Goal: Information Seeking & Learning: Find specific page/section

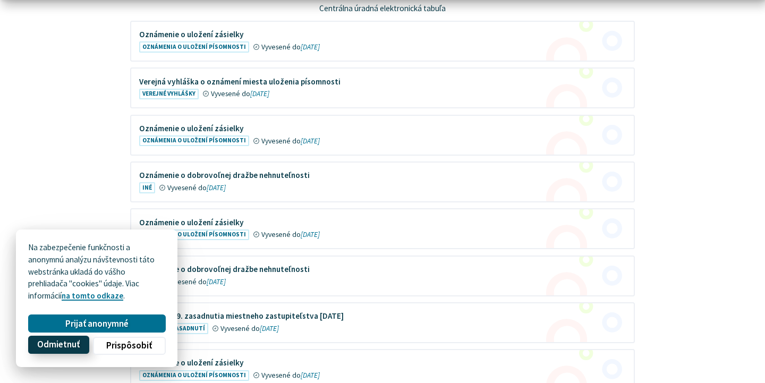
click at [60, 351] on button "Odmietnuť" at bounding box center [58, 345] width 61 height 18
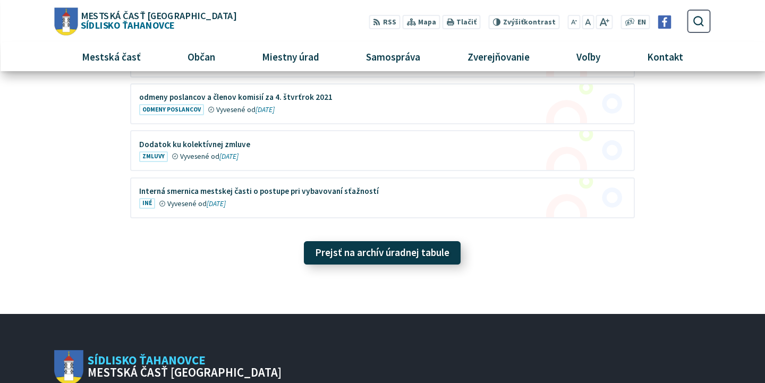
scroll to position [3267, 0]
click at [382, 241] on link "Prejsť na archív úradnej tabule" at bounding box center [382, 252] width 157 height 23
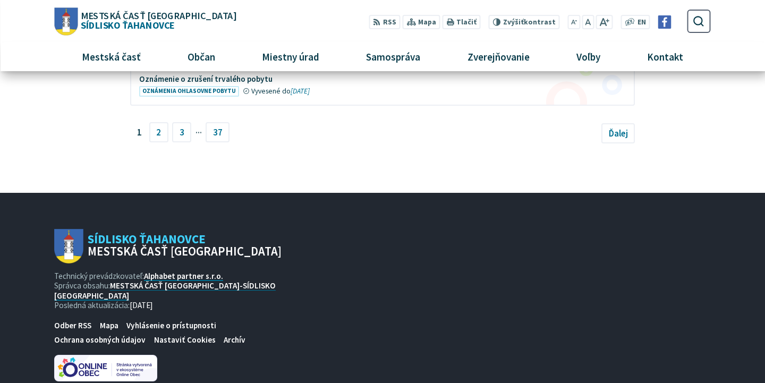
scroll to position [780, 0]
click at [180, 130] on link "3" at bounding box center [181, 132] width 19 height 20
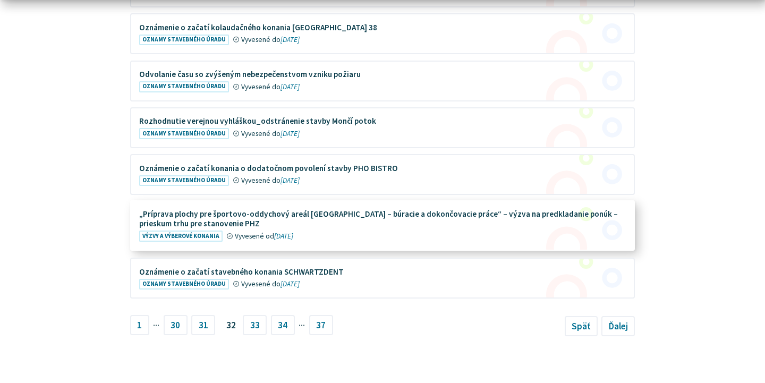
scroll to position [589, 0]
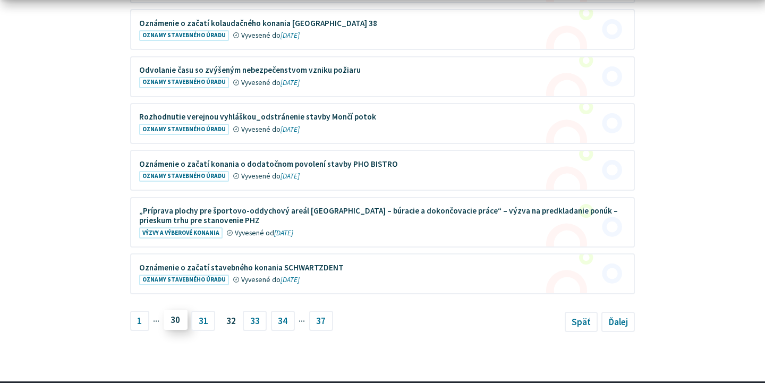
click at [177, 315] on link "30" at bounding box center [176, 320] width 24 height 20
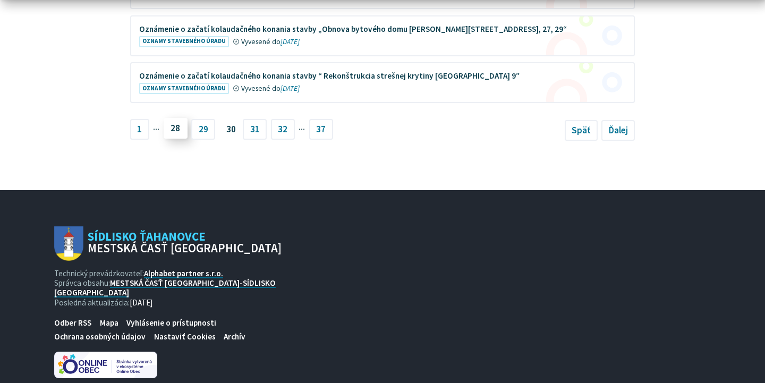
scroll to position [768, 0]
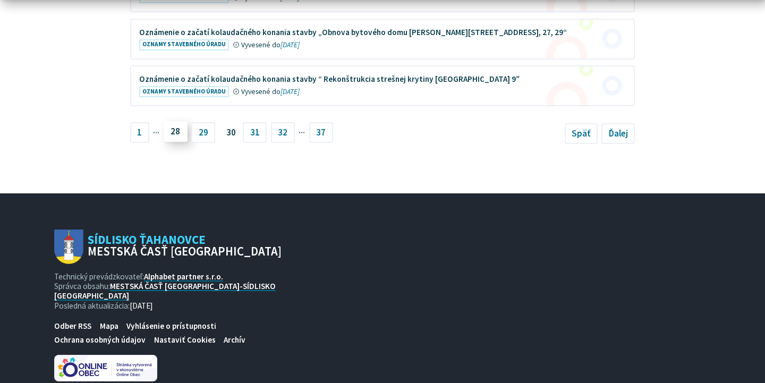
click at [181, 130] on link "28" at bounding box center [176, 132] width 24 height 20
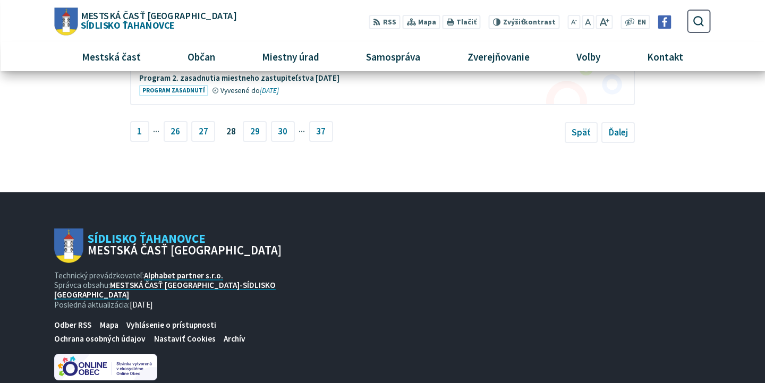
scroll to position [768, 0]
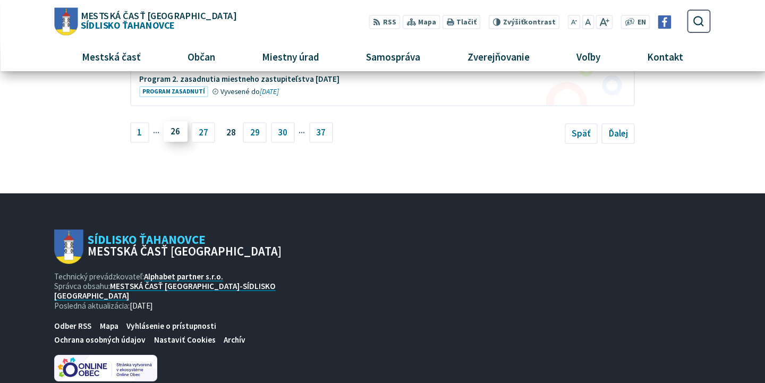
click at [179, 124] on link "26" at bounding box center [176, 132] width 24 height 20
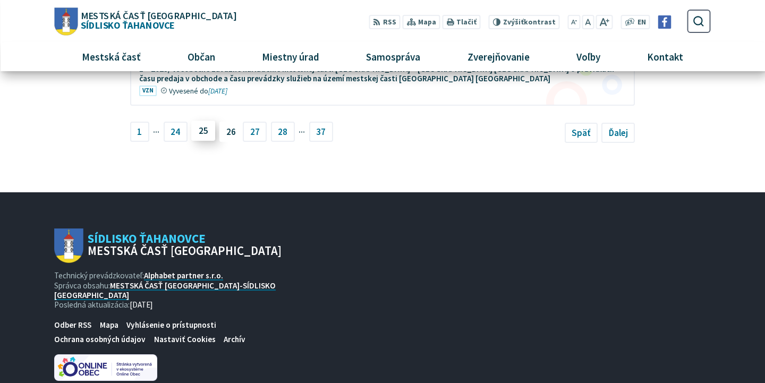
scroll to position [787, 0]
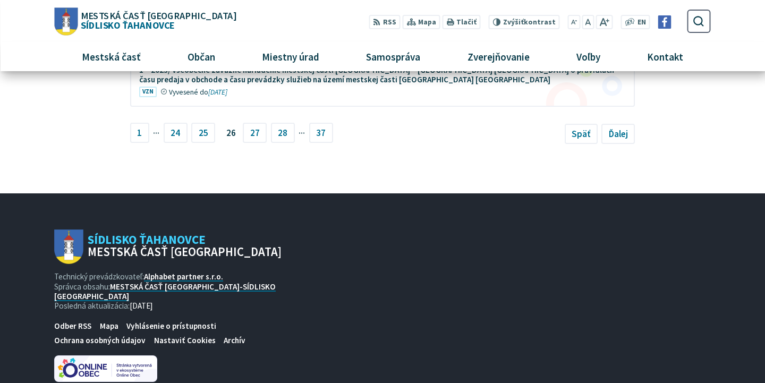
click at [216, 129] on li "25" at bounding box center [205, 133] width 28 height 20
click at [204, 126] on link "25" at bounding box center [203, 132] width 24 height 20
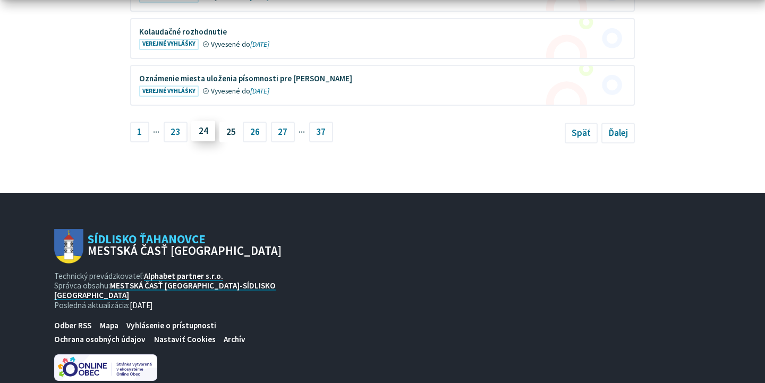
scroll to position [768, 0]
click at [208, 124] on link "24" at bounding box center [203, 132] width 24 height 20
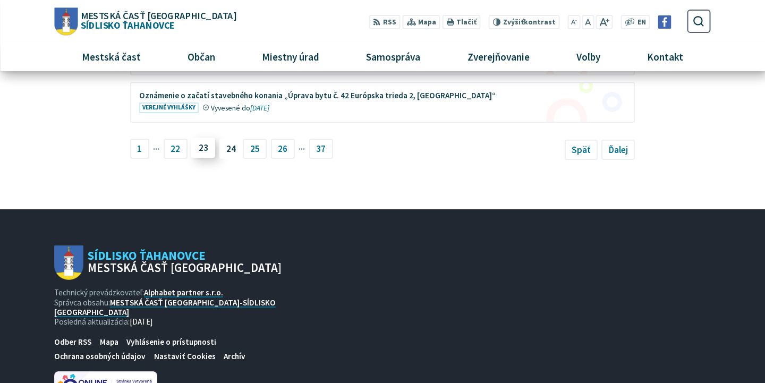
scroll to position [768, 0]
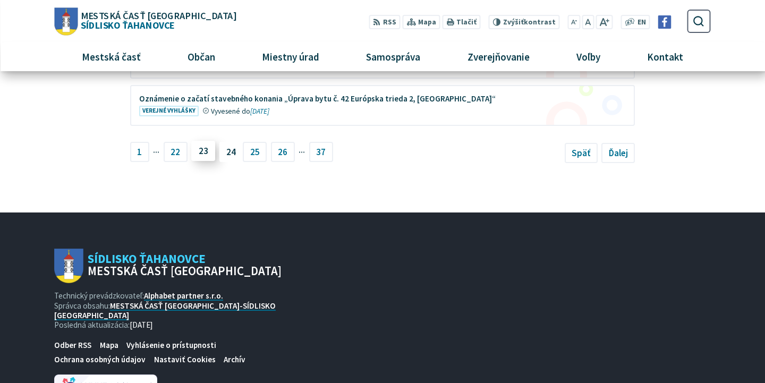
click at [205, 141] on link "23" at bounding box center [203, 151] width 24 height 20
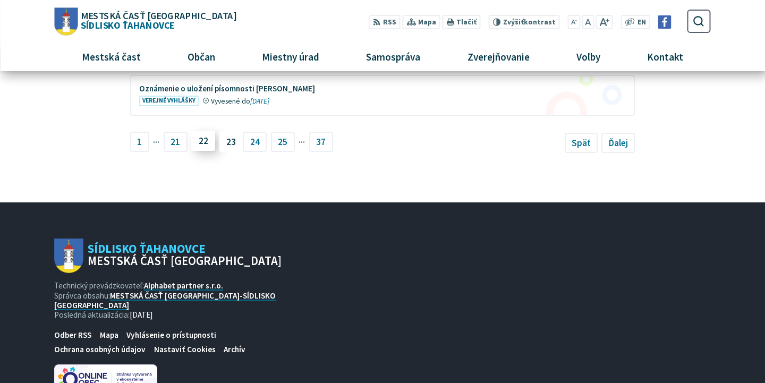
scroll to position [778, 0]
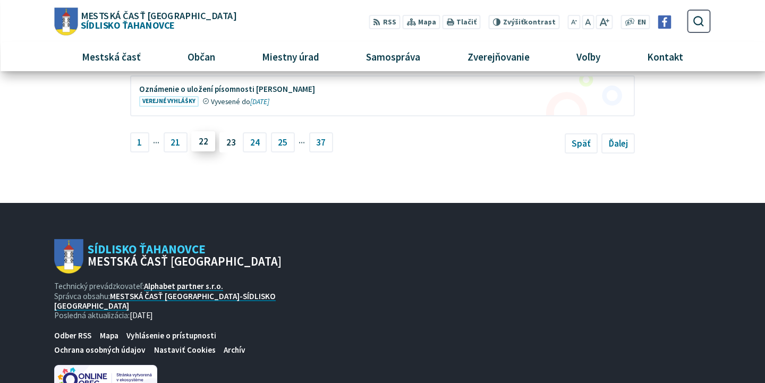
click at [206, 131] on link "22" at bounding box center [203, 141] width 24 height 20
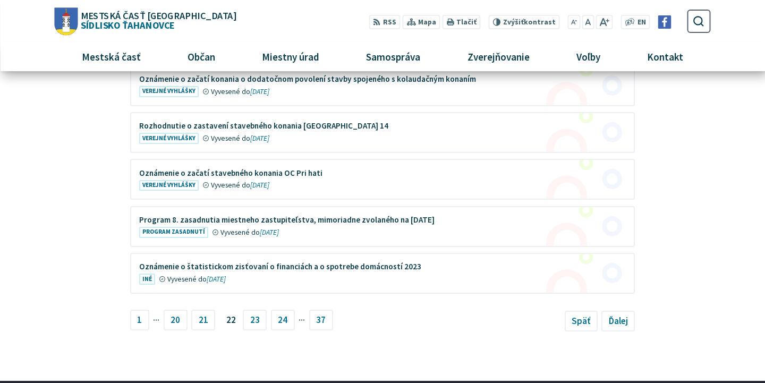
scroll to position [579, 0]
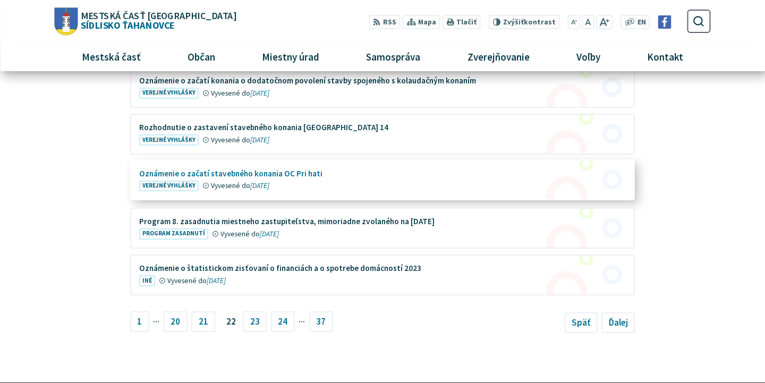
click at [202, 171] on figure at bounding box center [382, 180] width 503 height 39
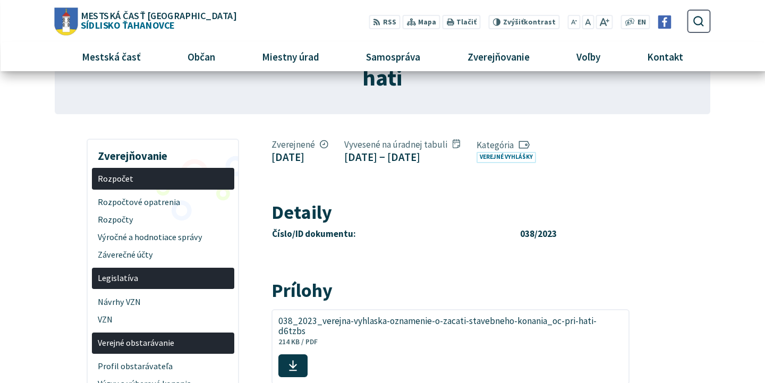
scroll to position [88, 0]
